Goal: Navigation & Orientation: Find specific page/section

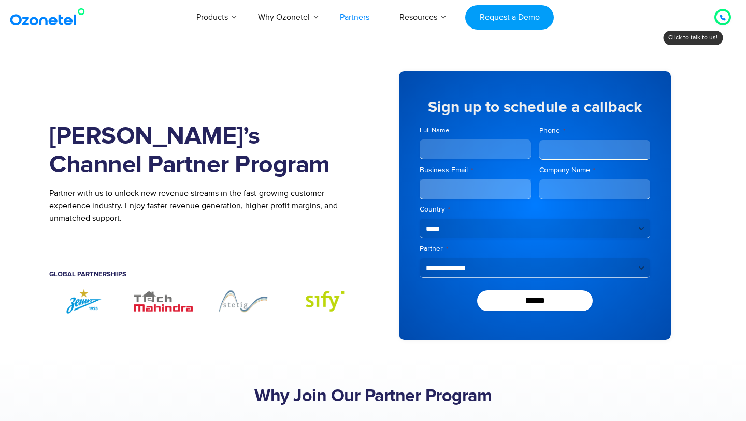
click at [356, 17] on link "Partners" at bounding box center [355, 17] width 60 height 34
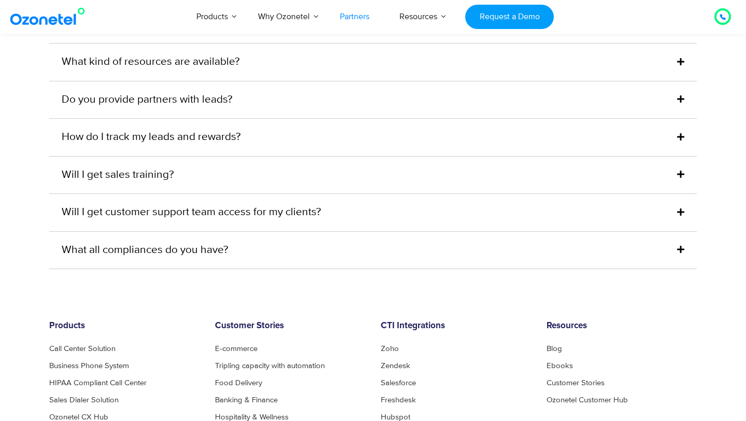
scroll to position [2894, 0]
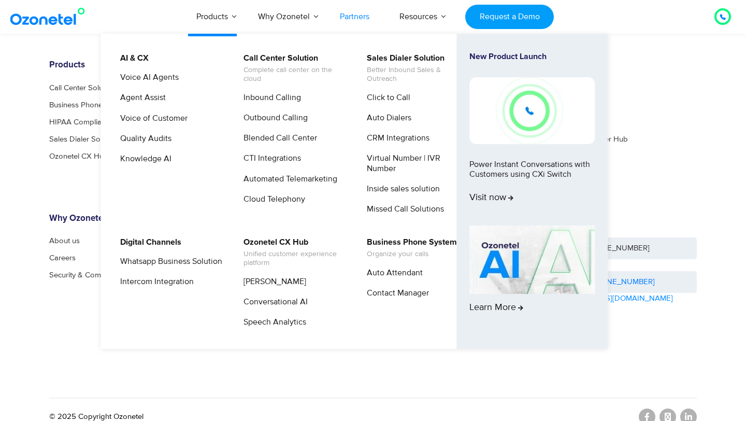
click at [215, 21] on link "Products" at bounding box center [212, 16] width 62 height 34
